Goal: Complete application form

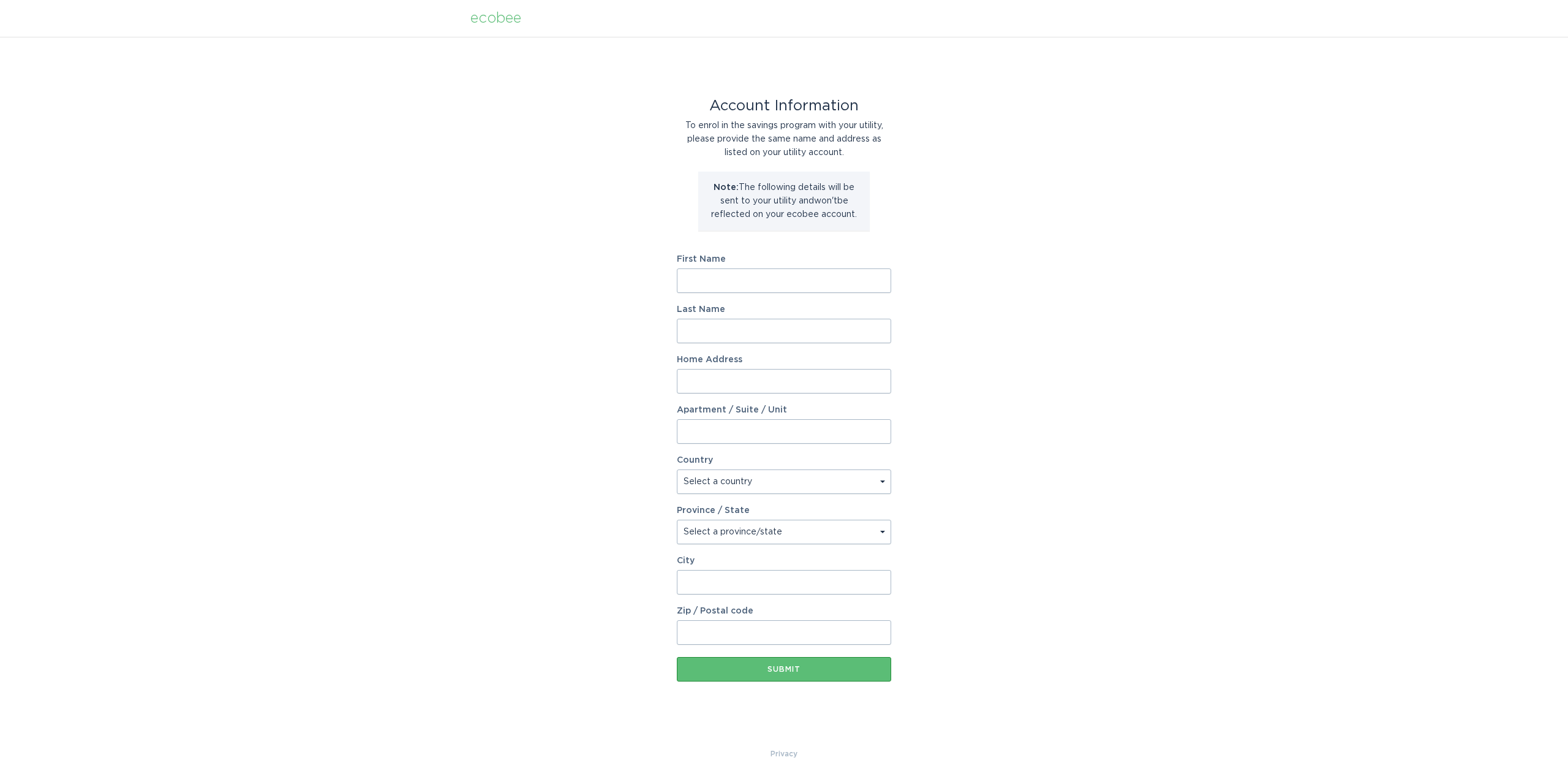
click at [751, 279] on input "First Name" at bounding box center [784, 281] width 215 height 25
type input "[PERSON_NAME]"
type input "Lake Waslander"
type input "2"
type input "[STREET_ADDRESS]"
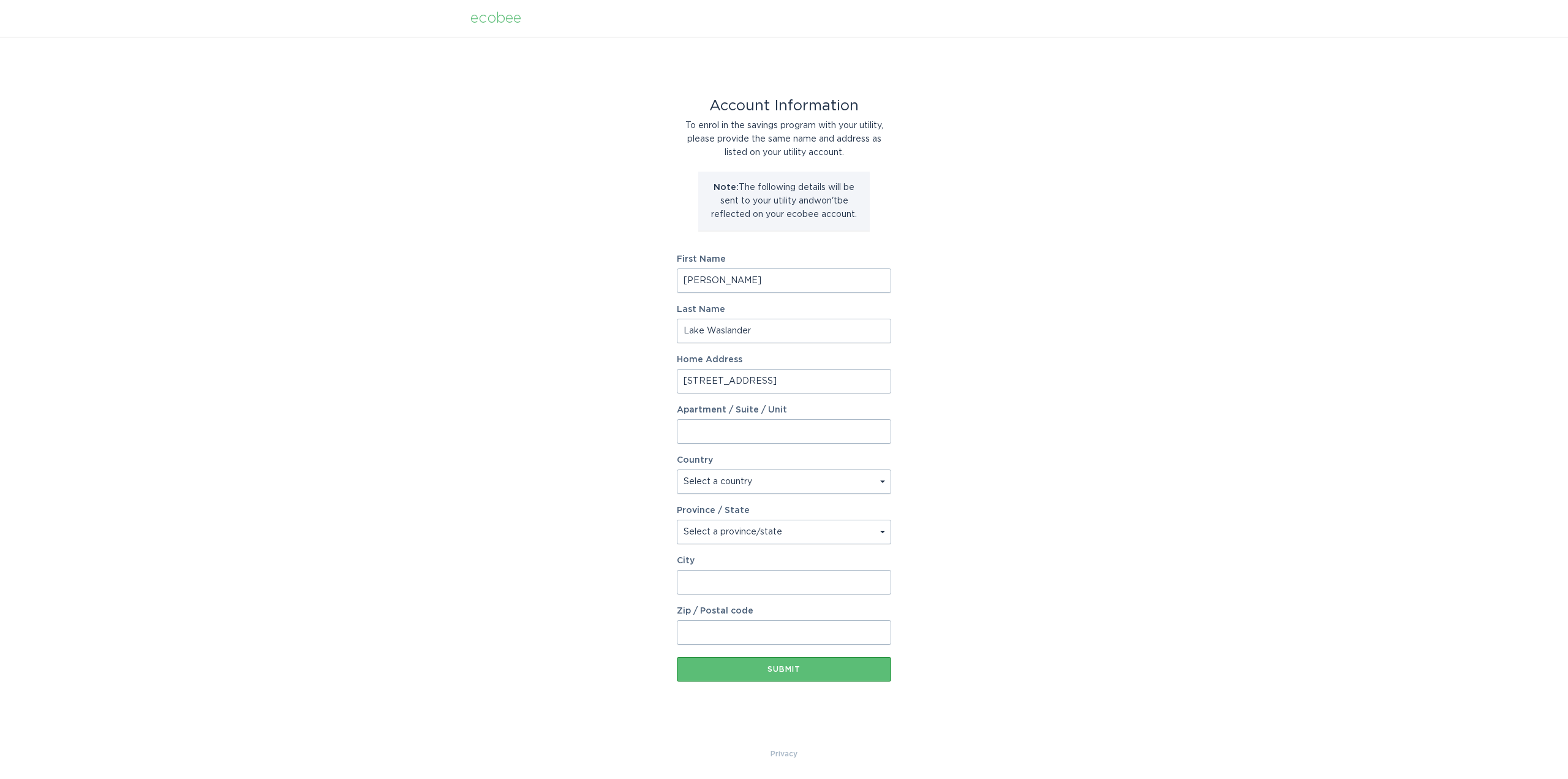
select select "CA"
select select "ON"
type input "Etobicoke"
type input "M8X1R5"
click at [712, 665] on div "Submit" at bounding box center [784, 669] width 202 height 7
